Goal: Task Accomplishment & Management: Manage account settings

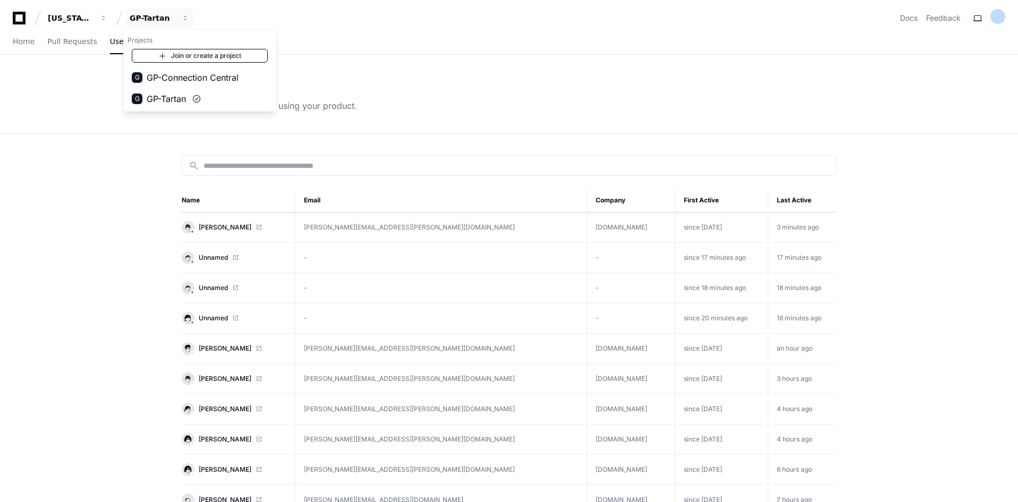
click at [173, 54] on link "Join or create a project" at bounding box center [200, 56] width 136 height 14
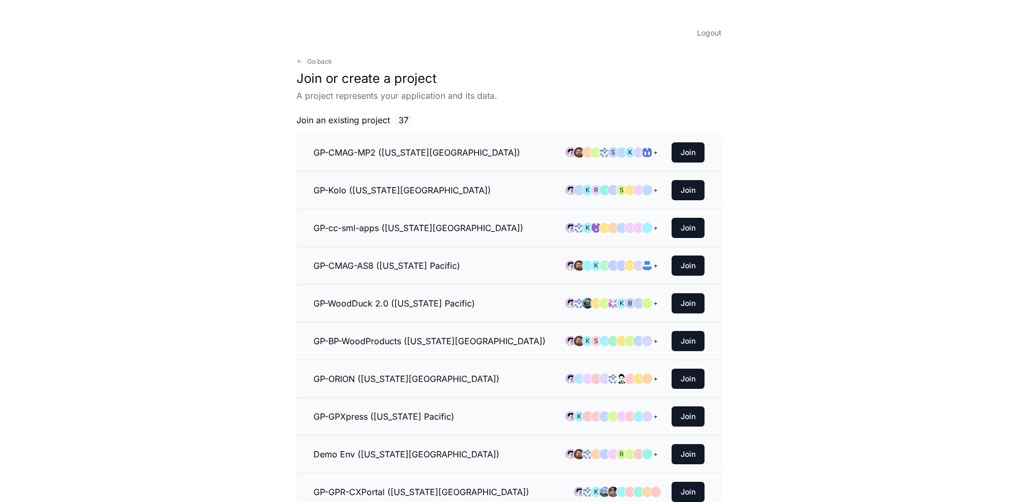
scroll to position [1108, 0]
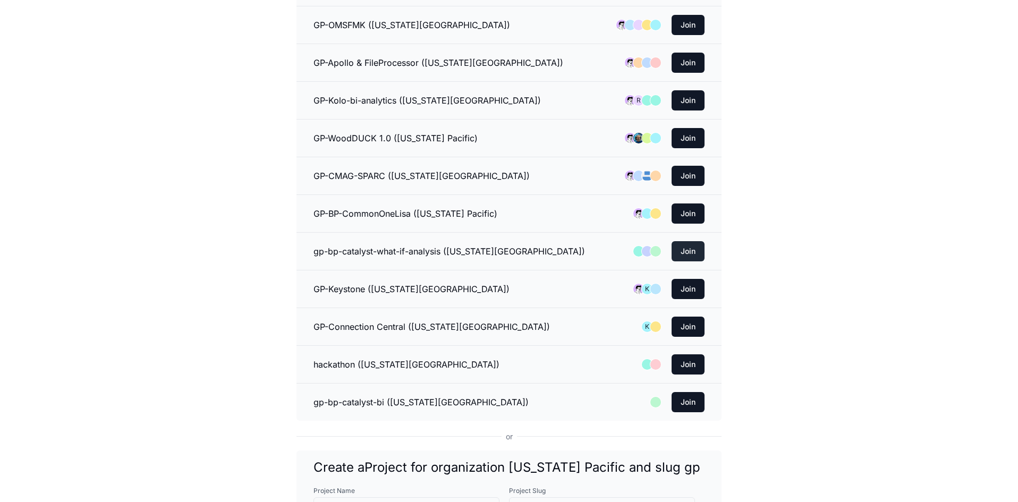
click at [693, 251] on button "Join" at bounding box center [688, 251] width 33 height 20
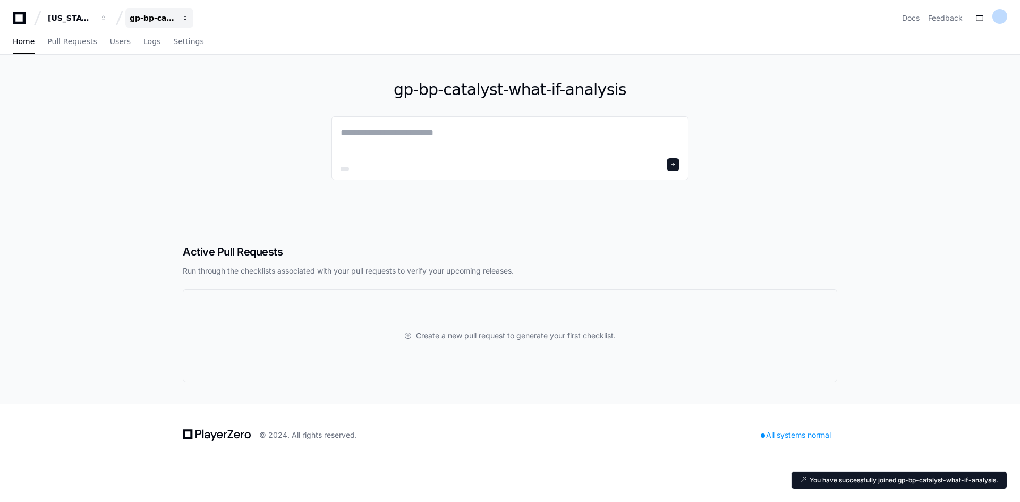
click at [182, 13] on button "gp-bp-catalyst-what-if-analysis" at bounding box center [159, 18] width 68 height 19
click at [194, 56] on link "Join or create a project" at bounding box center [200, 56] width 136 height 14
click at [174, 18] on div "gp-bp-catalyst-what-if-analysis" at bounding box center [153, 18] width 46 height 11
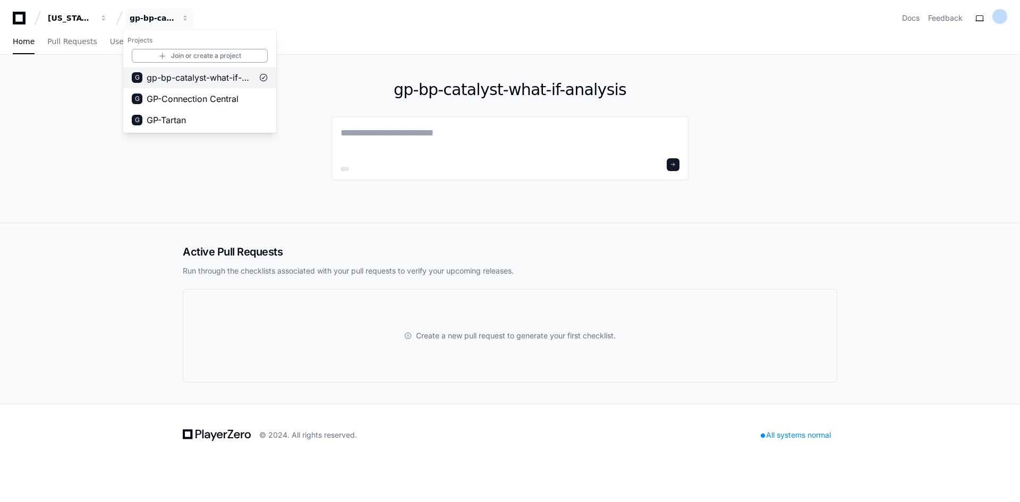
click at [209, 73] on span "gp-bp-catalyst-what-if-analysis" at bounding box center [200, 77] width 106 height 13
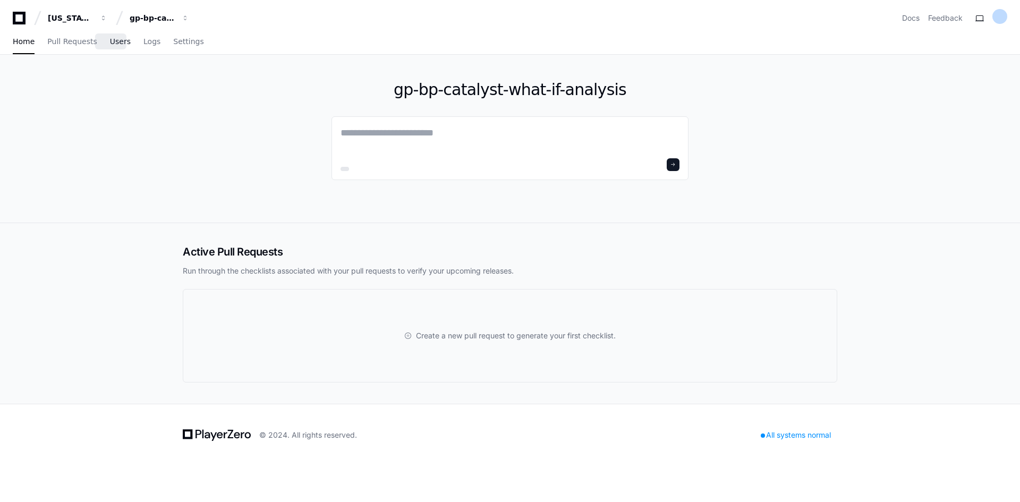
click at [113, 45] on span "Users" at bounding box center [120, 41] width 21 height 6
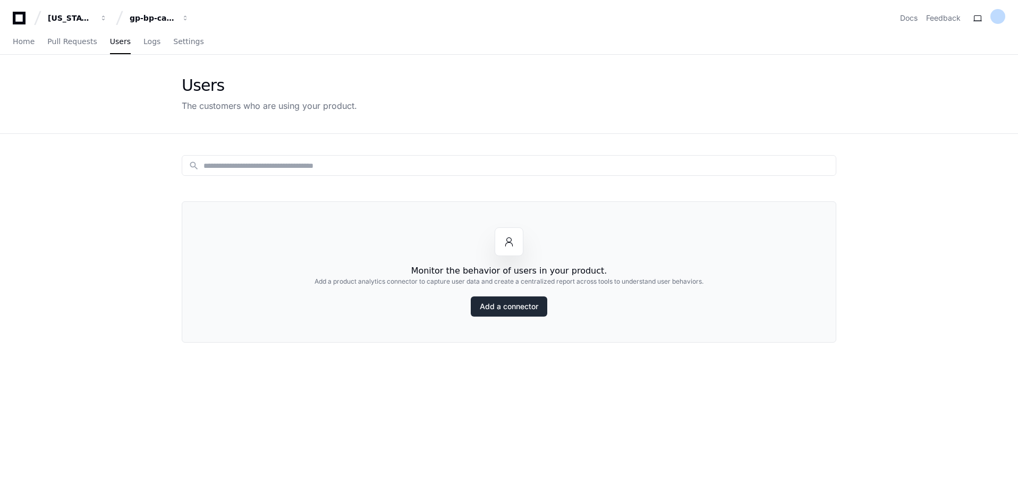
click at [513, 312] on link "Add a connector" at bounding box center [509, 306] width 77 height 20
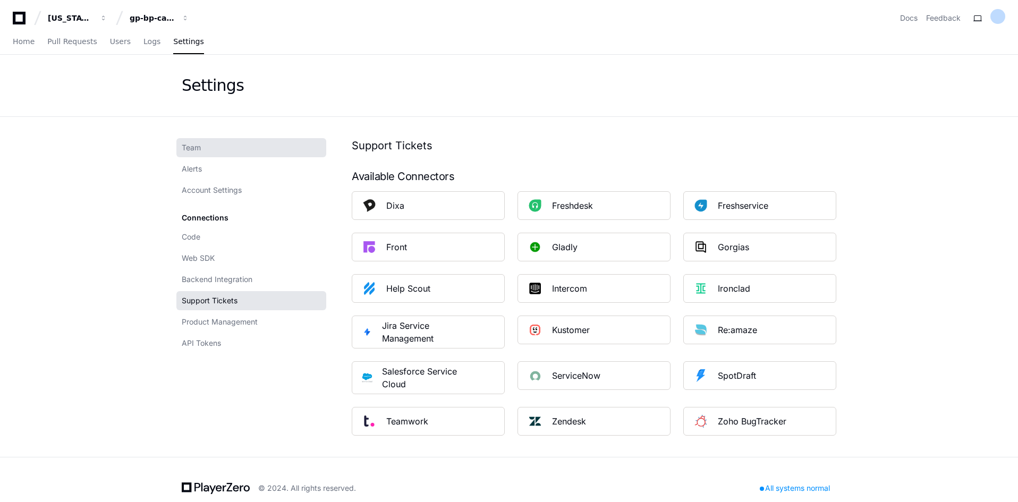
click at [192, 150] on span "Team" at bounding box center [191, 147] width 19 height 11
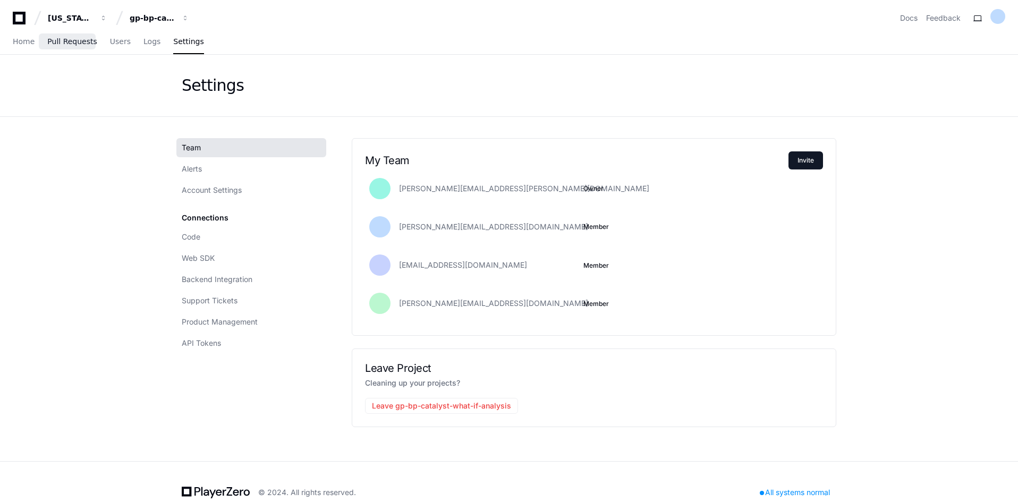
click at [72, 43] on span "Pull Requests" at bounding box center [71, 41] width 49 height 6
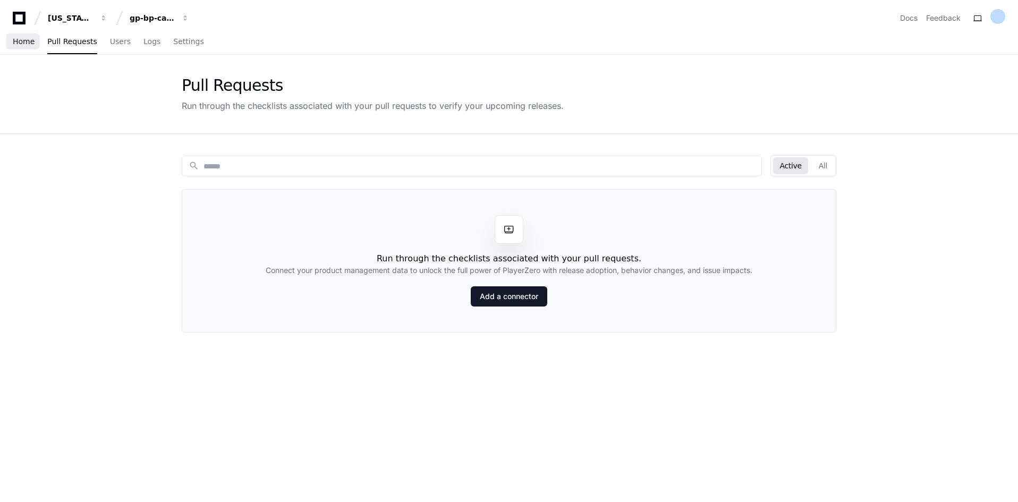
click at [24, 41] on span "Home" at bounding box center [24, 41] width 22 height 6
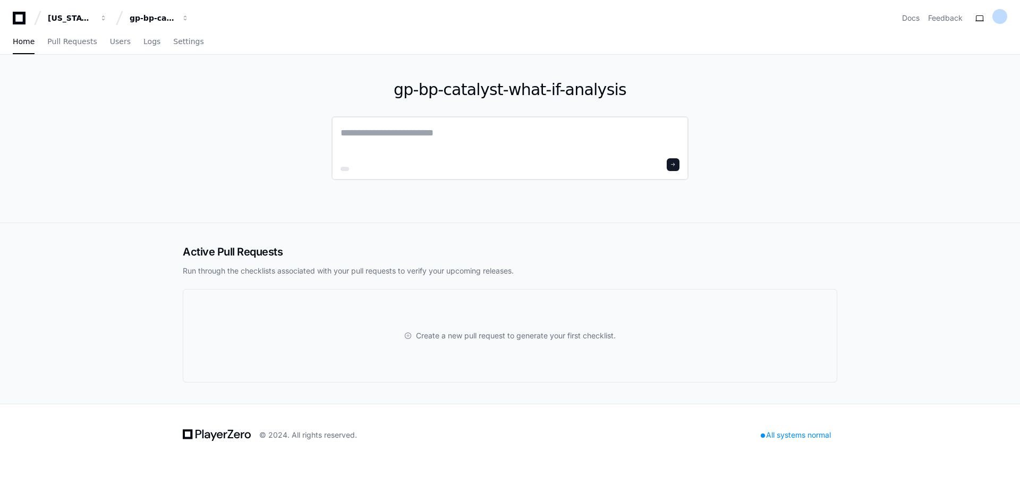
click at [388, 127] on textarea at bounding box center [510, 140] width 339 height 30
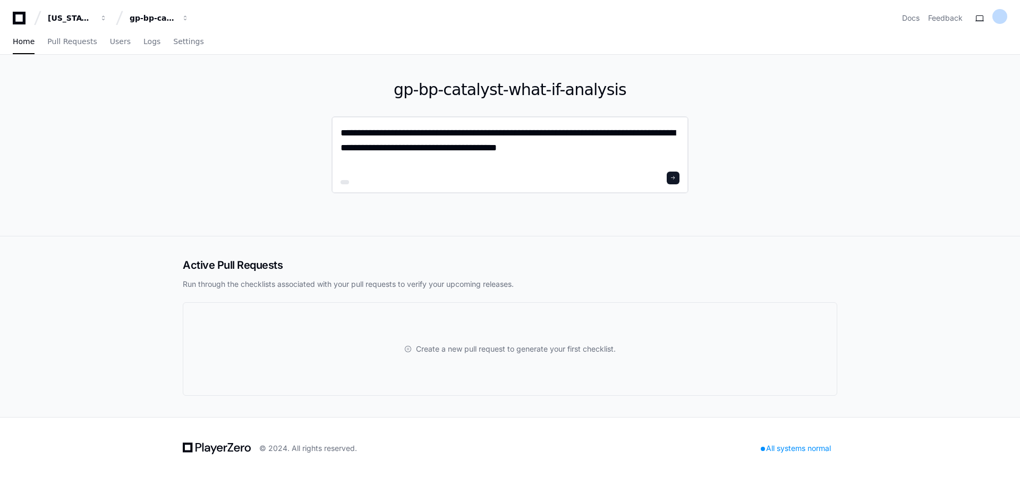
click at [448, 146] on textarea "**********" at bounding box center [510, 146] width 339 height 43
click at [604, 155] on textarea "**********" at bounding box center [510, 146] width 339 height 43
type textarea "**********"
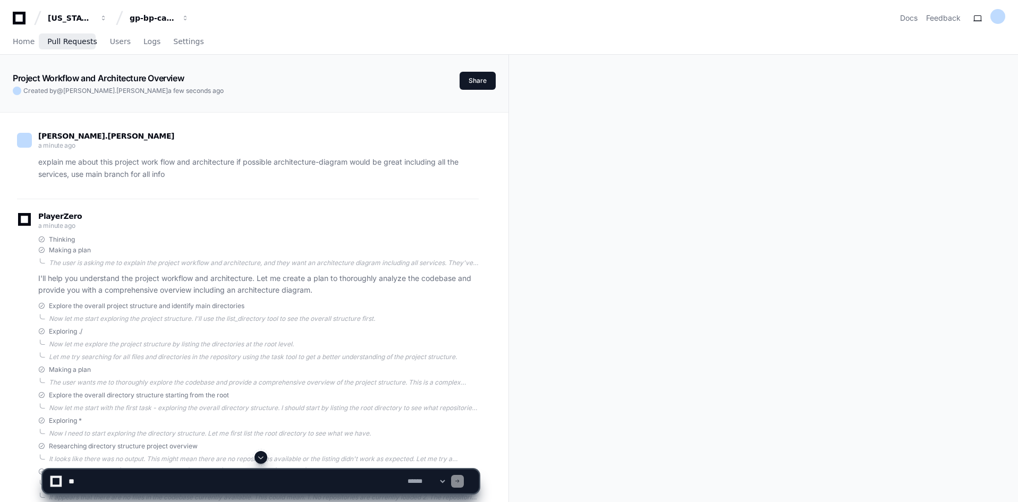
click at [73, 43] on span "Pull Requests" at bounding box center [71, 41] width 49 height 6
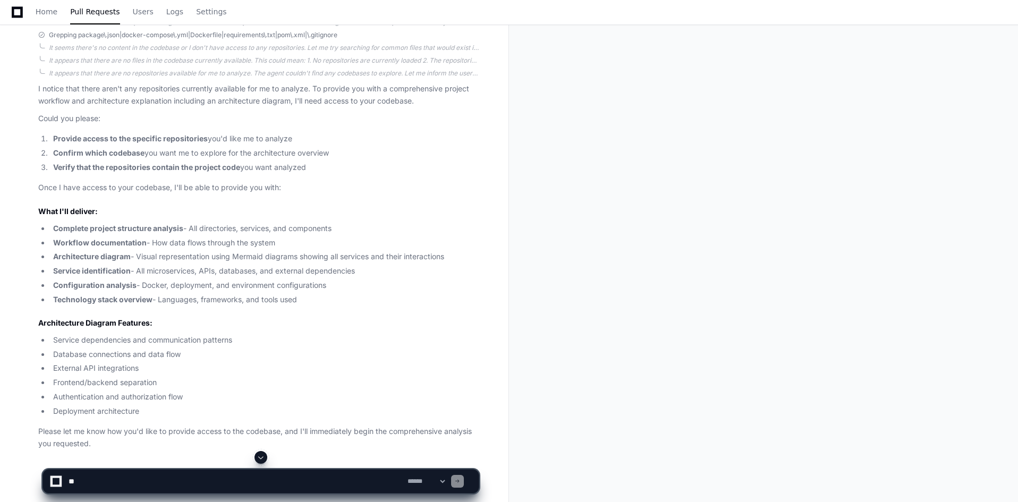
scroll to position [469, 0]
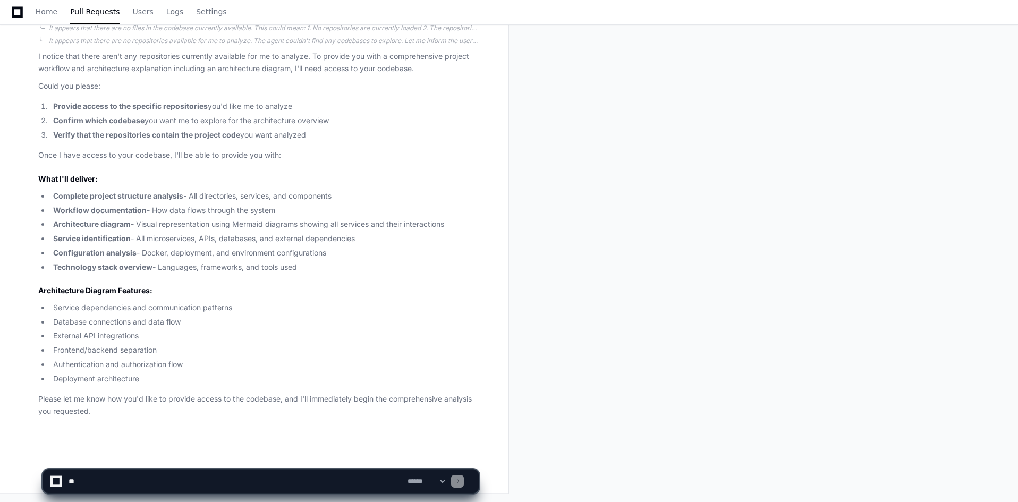
click at [577, 270] on div "Project Workflow and Architecture Overview Created by @ [PERSON_NAME].[PERSON_N…" at bounding box center [509, 44] width 1018 height 916
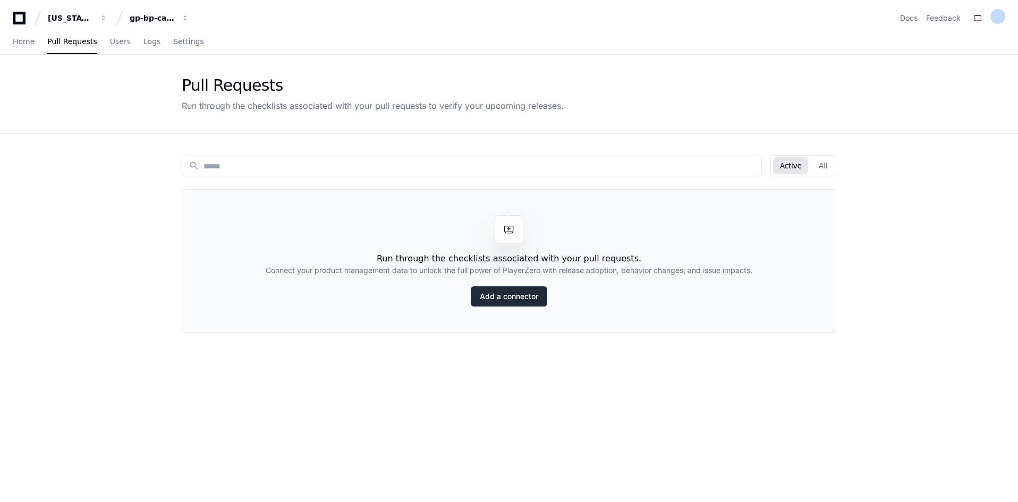
click at [489, 298] on link "Add a connector" at bounding box center [509, 296] width 77 height 20
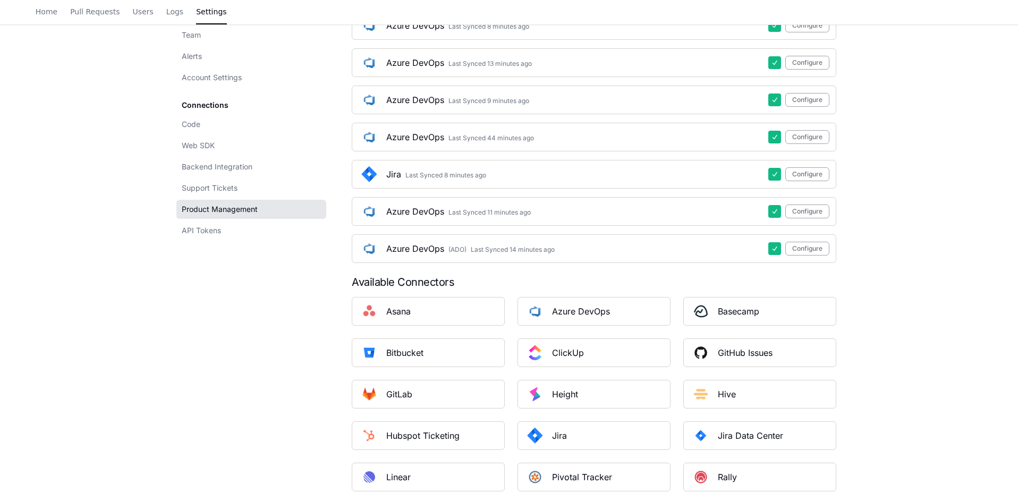
scroll to position [383, 0]
click at [228, 232] on link "API Tokens" at bounding box center [251, 230] width 150 height 19
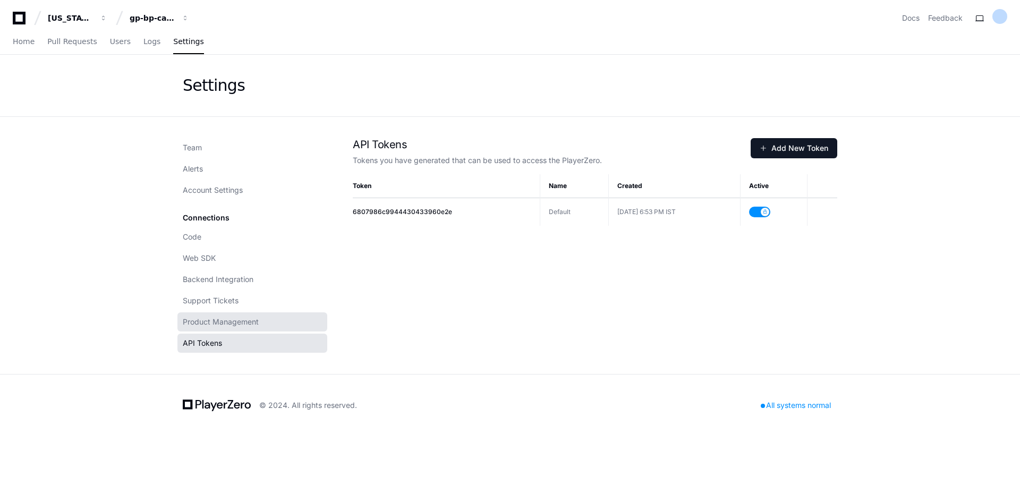
click at [251, 323] on span "Product Management" at bounding box center [221, 322] width 76 height 11
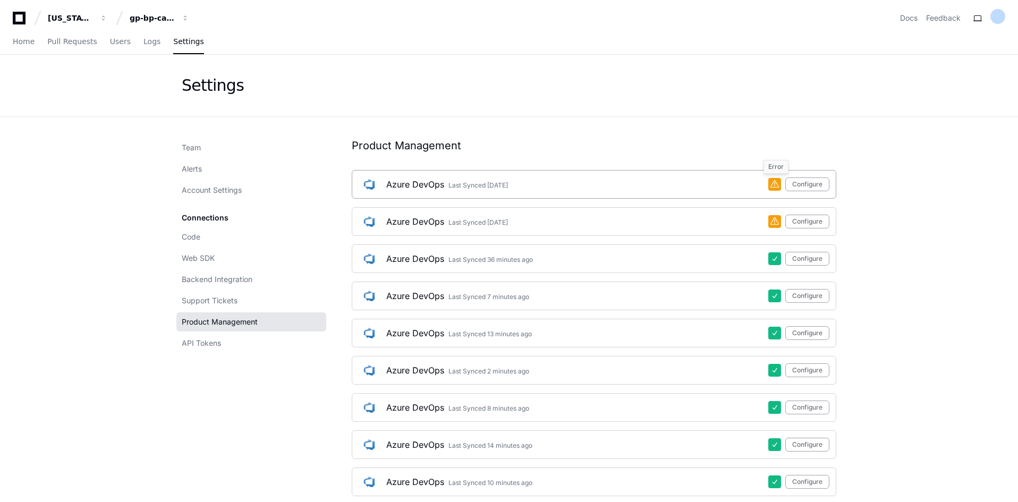
click at [774, 187] on span at bounding box center [774, 184] width 9 height 9
click at [163, 16] on div "gp-bp-catalyst-what-if-analysis" at bounding box center [153, 18] width 46 height 11
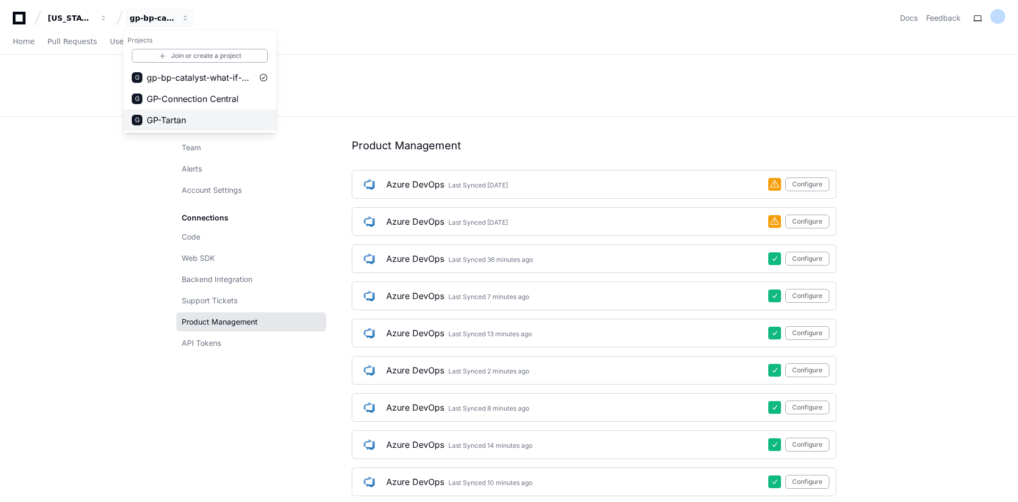
click at [183, 118] on span "GP-Tartan" at bounding box center [166, 120] width 39 height 13
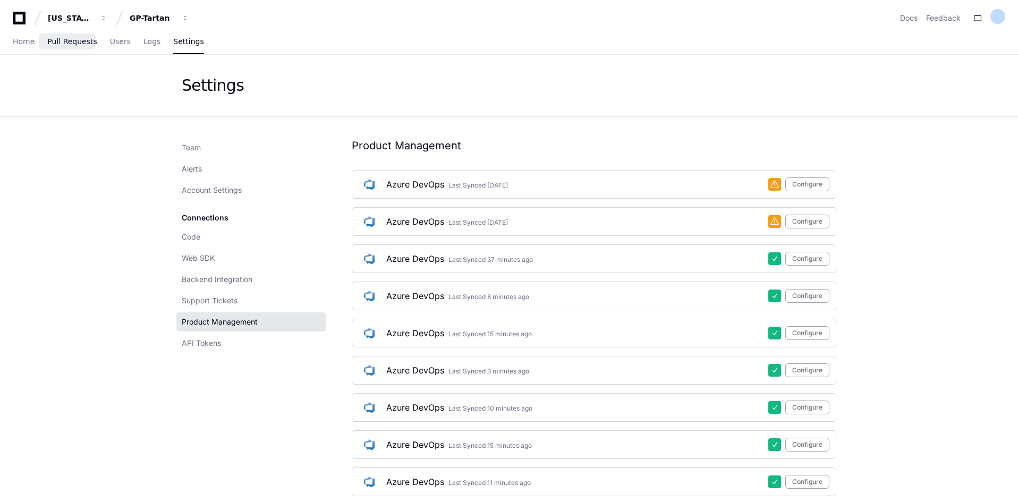
click at [83, 50] on link "Pull Requests" at bounding box center [71, 42] width 49 height 24
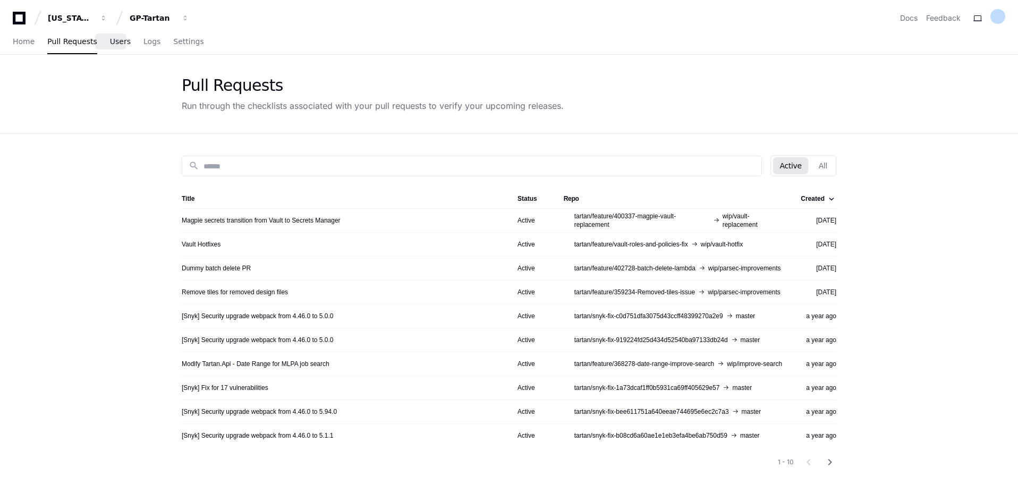
click at [119, 43] on span "Users" at bounding box center [120, 41] width 21 height 6
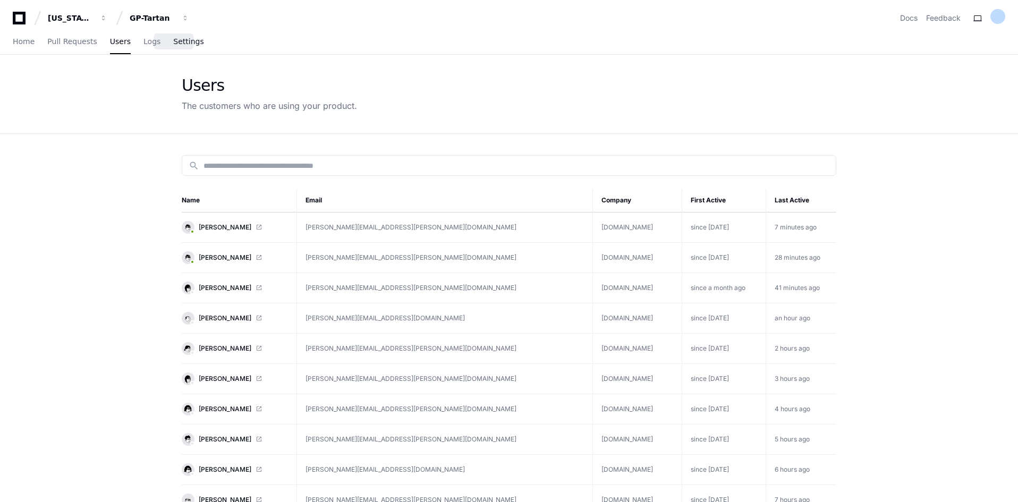
click at [181, 42] on span "Settings" at bounding box center [188, 41] width 30 height 6
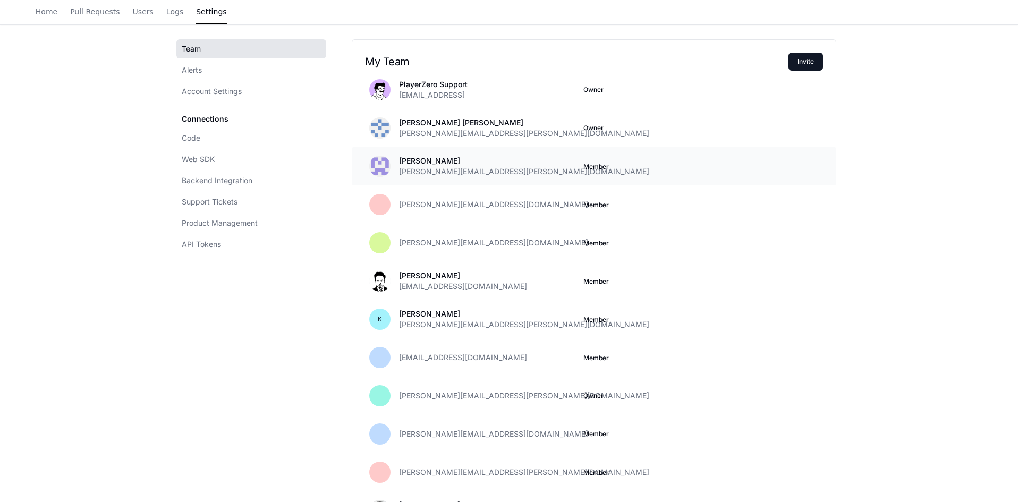
scroll to position [98, 0]
